Goal: Task Accomplishment & Management: Manage account settings

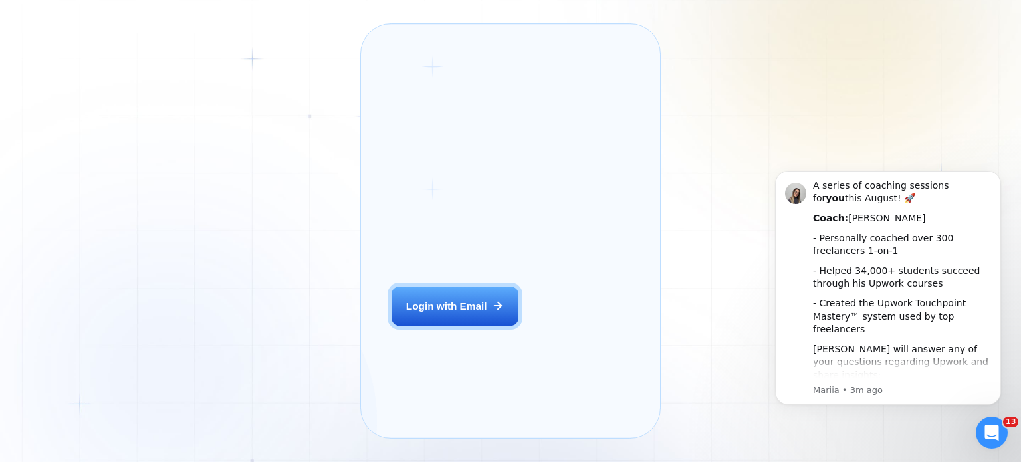
drag, startPoint x: 998, startPoint y: 173, endPoint x: 998, endPoint y: 239, distance: 65.1
click at [998, 175] on icon "Dismiss notification" at bounding box center [997, 174] width 6 height 6
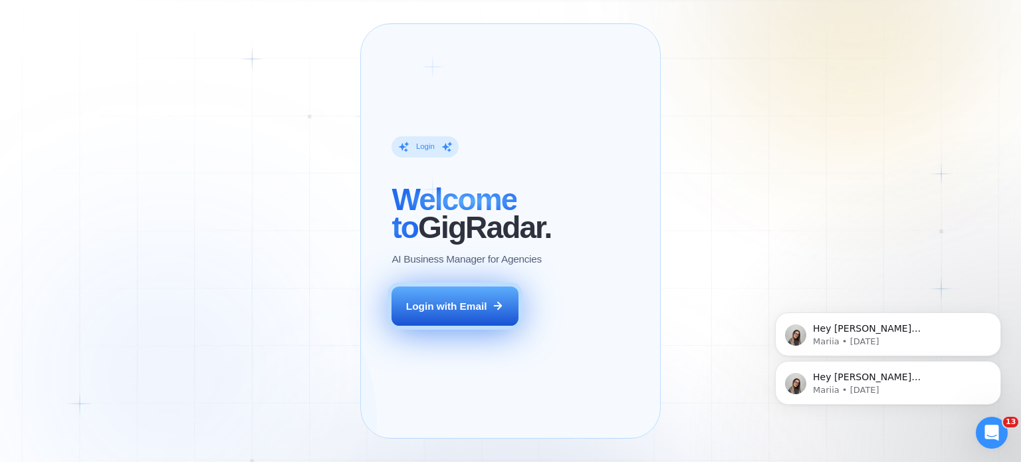
click at [428, 326] on button "Login with Email" at bounding box center [454, 306] width 126 height 40
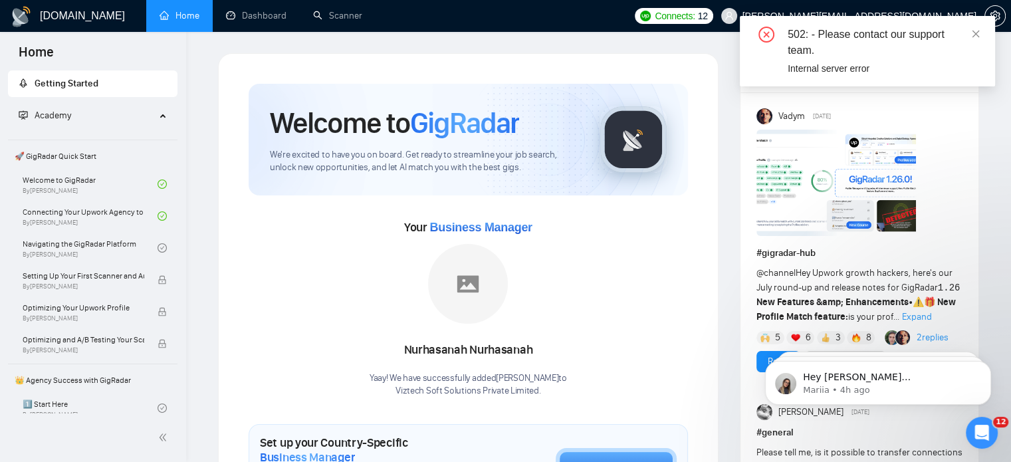
drag, startPoint x: 978, startPoint y: 34, endPoint x: 976, endPoint y: 42, distance: 8.1
click at [978, 34] on icon "close" at bounding box center [975, 33] width 9 height 9
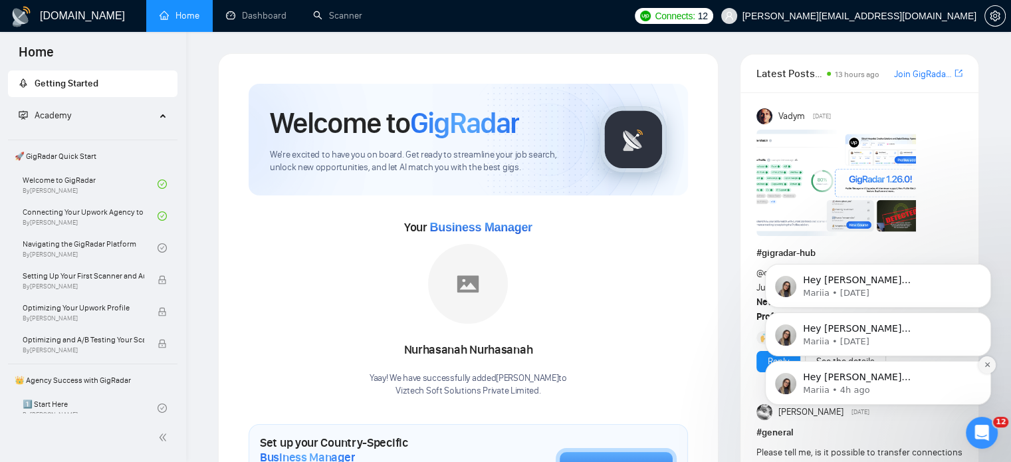
click at [986, 366] on icon "Dismiss notification" at bounding box center [987, 364] width 7 height 7
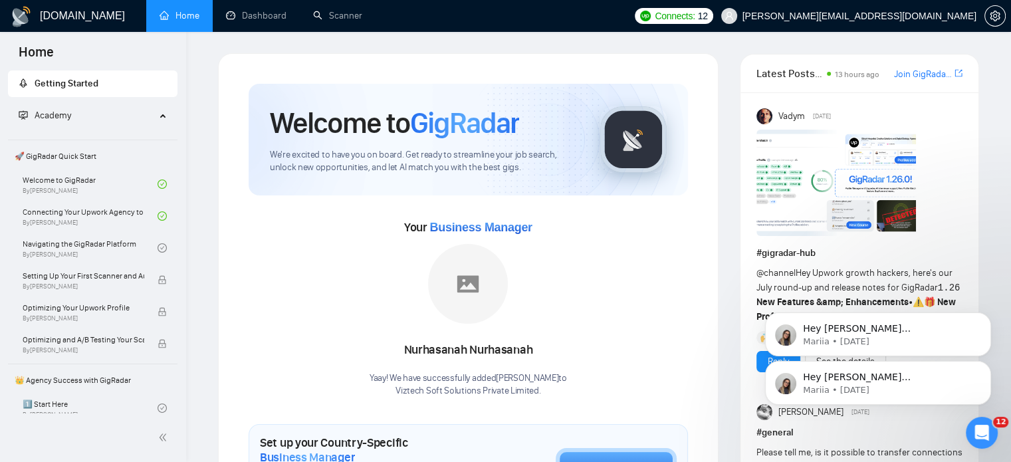
drag, startPoint x: 989, startPoint y: 366, endPoint x: 990, endPoint y: 322, distance: 43.9
click at [990, 366] on icon "Dismiss notification" at bounding box center [987, 365] width 6 height 6
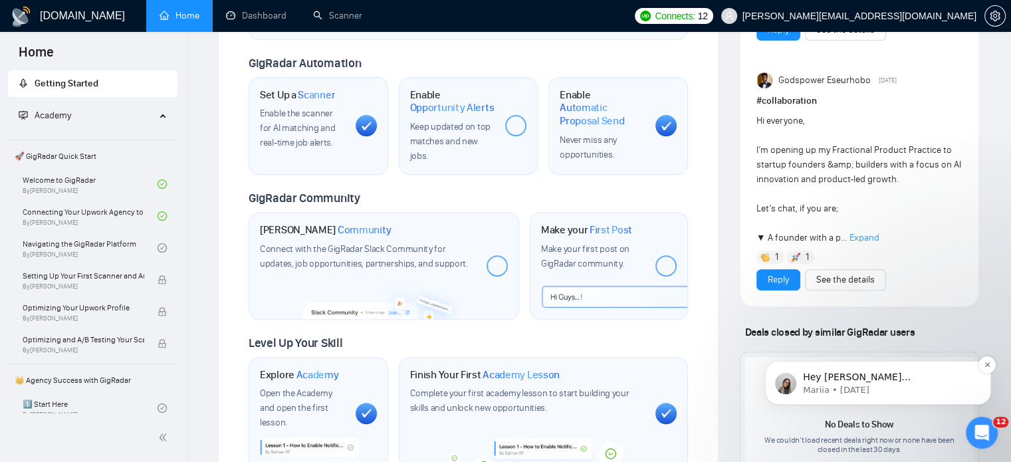
scroll to position [474, 0]
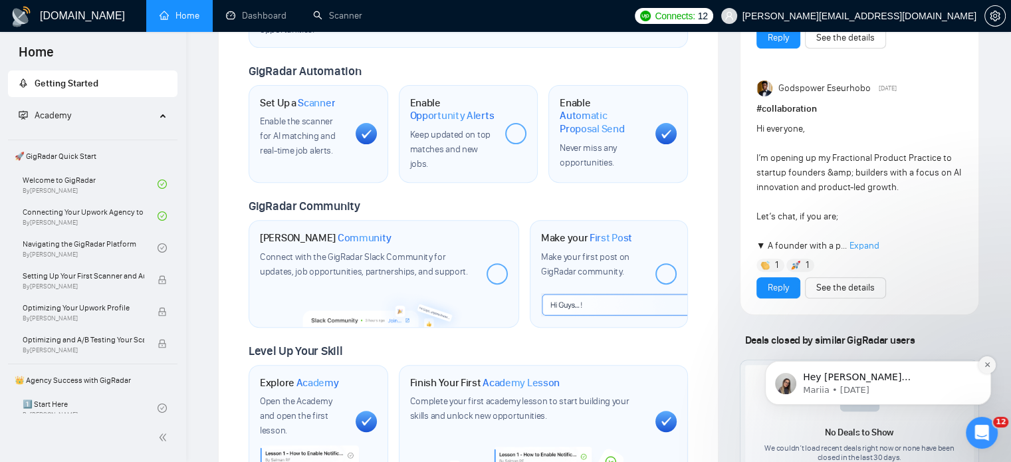
click at [988, 366] on icon "Dismiss notification" at bounding box center [987, 364] width 7 height 7
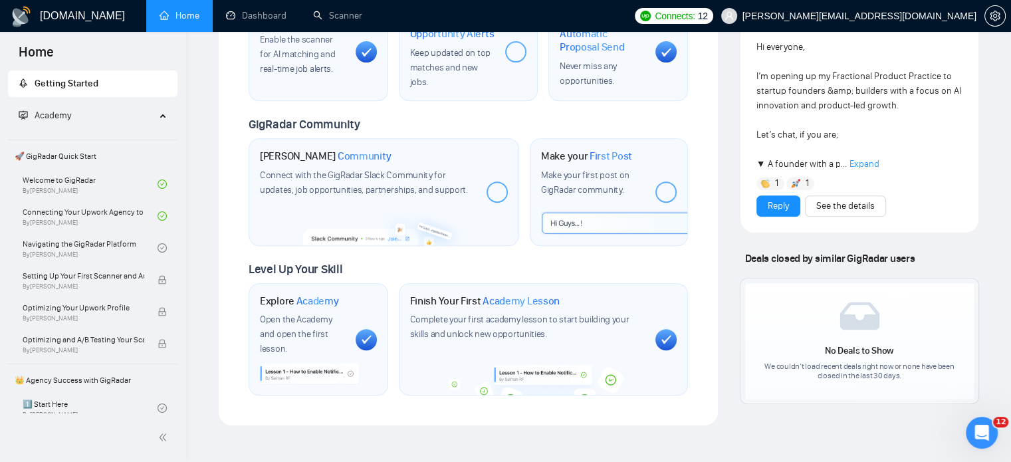
scroll to position [607, 0]
